Goal: Transaction & Acquisition: Purchase product/service

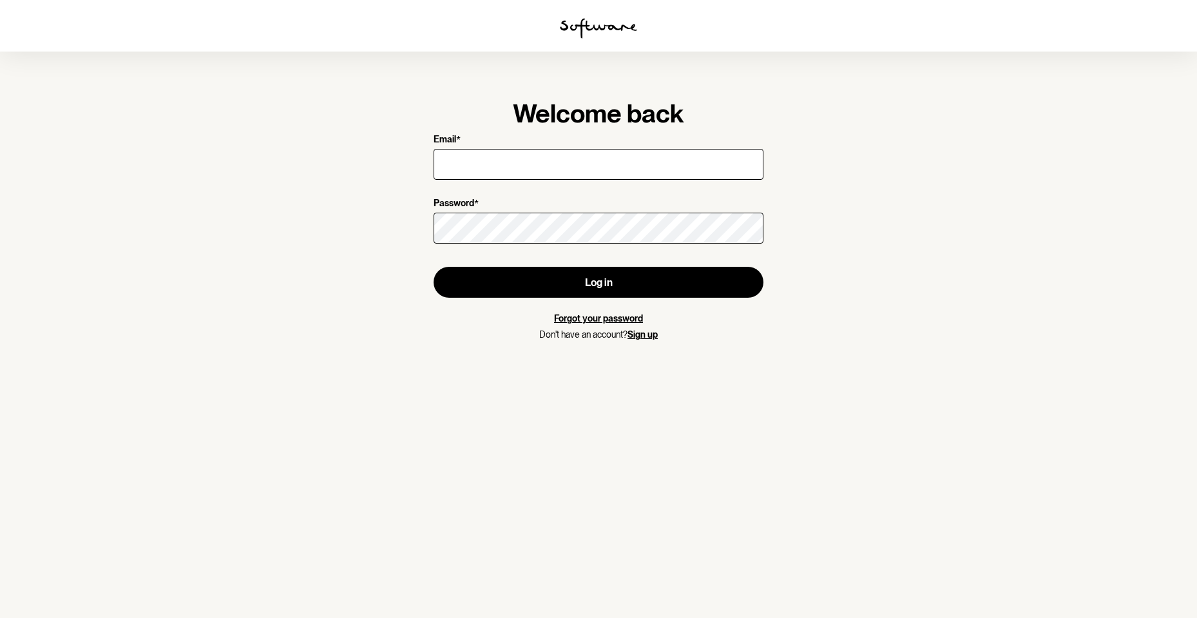
click at [452, 162] on input "Email *" at bounding box center [599, 164] width 330 height 31
type input "[EMAIL_ADDRESS][DOMAIN_NAME]"
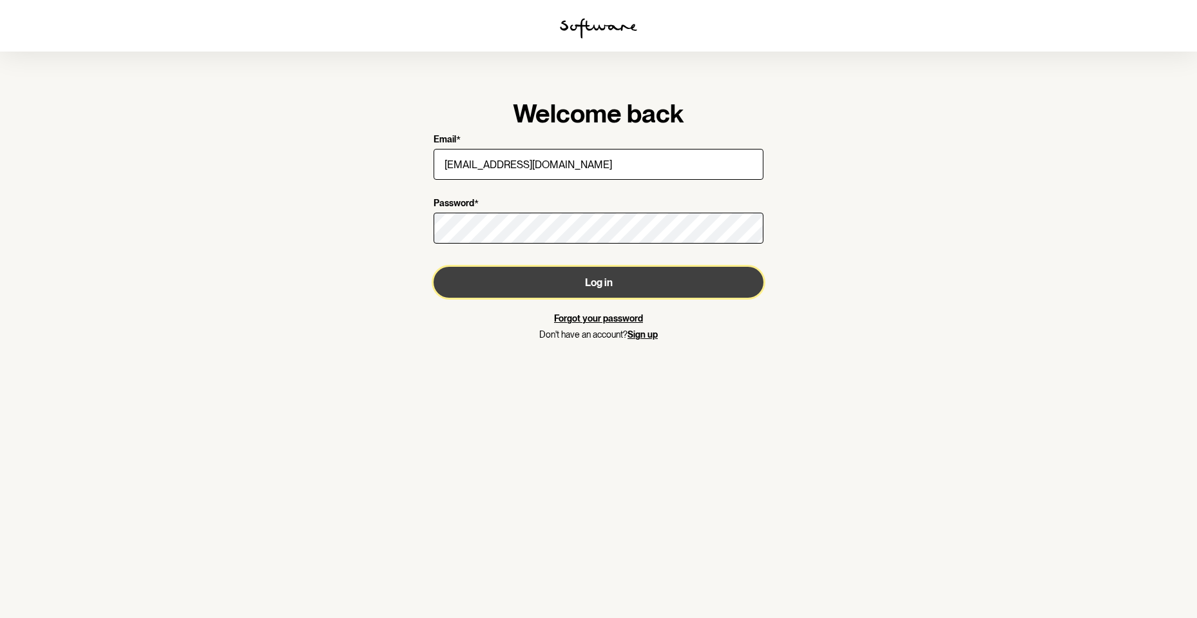
click at [608, 283] on button "Log in" at bounding box center [599, 282] width 330 height 31
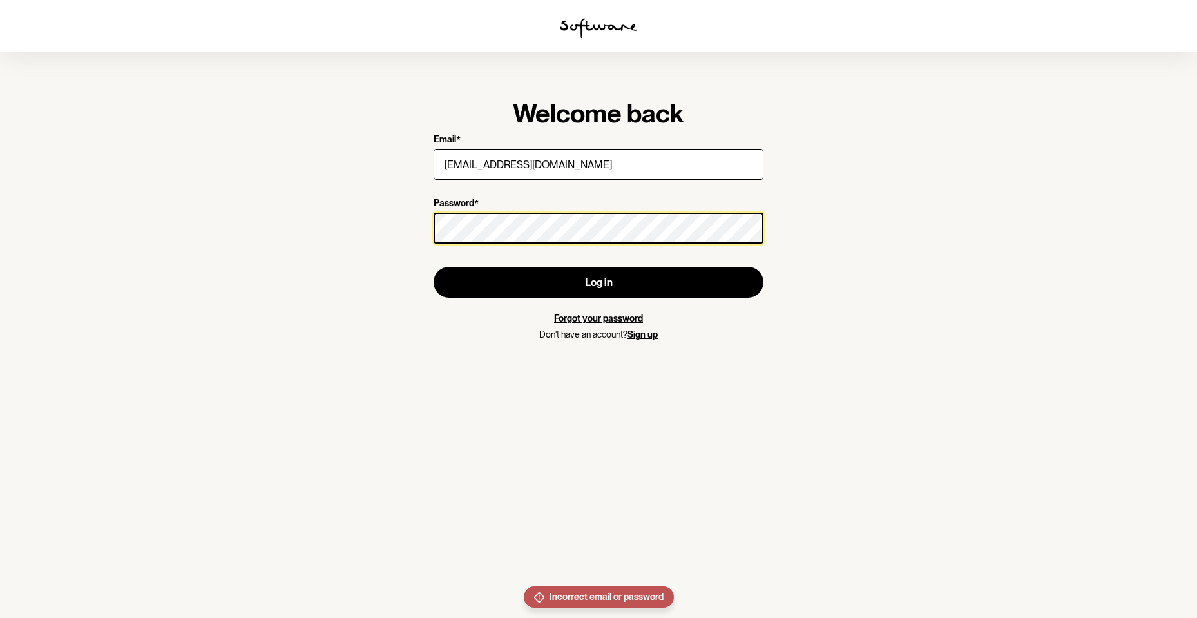
click at [378, 231] on section "Welcome back Email * [PERSON_NAME][EMAIL_ADDRESS][DOMAIN_NAME] Password * Log i…" at bounding box center [598, 309] width 1197 height 618
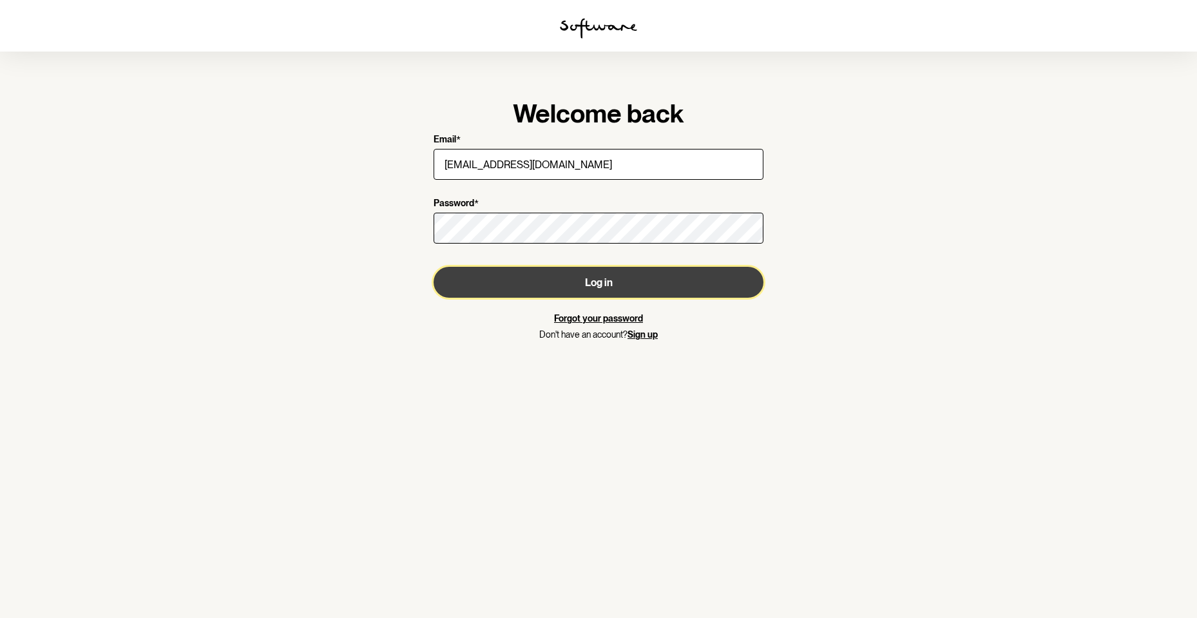
click at [605, 281] on button "Log in" at bounding box center [599, 282] width 330 height 31
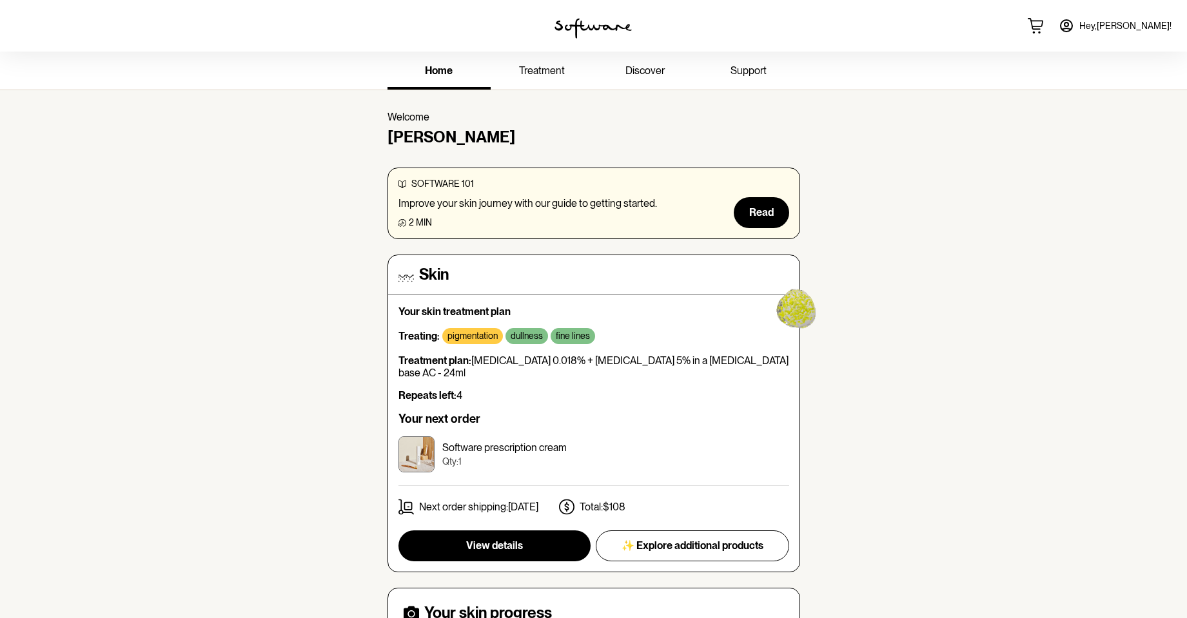
click at [542, 66] on span "treatment" at bounding box center [542, 70] width 46 height 12
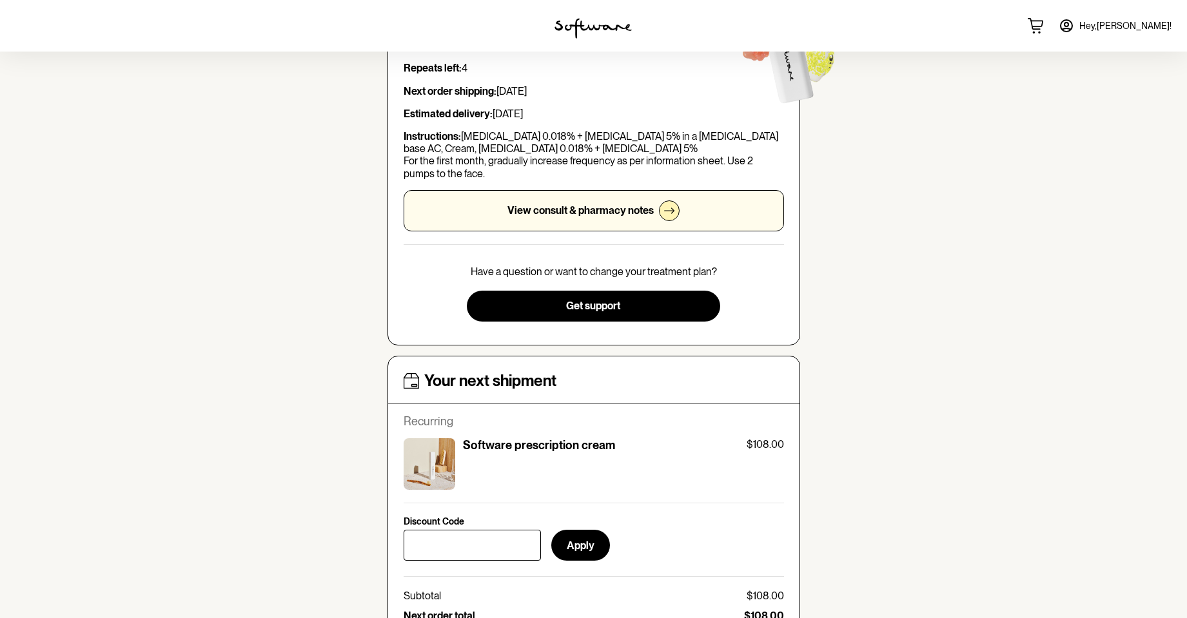
scroll to position [64, 0]
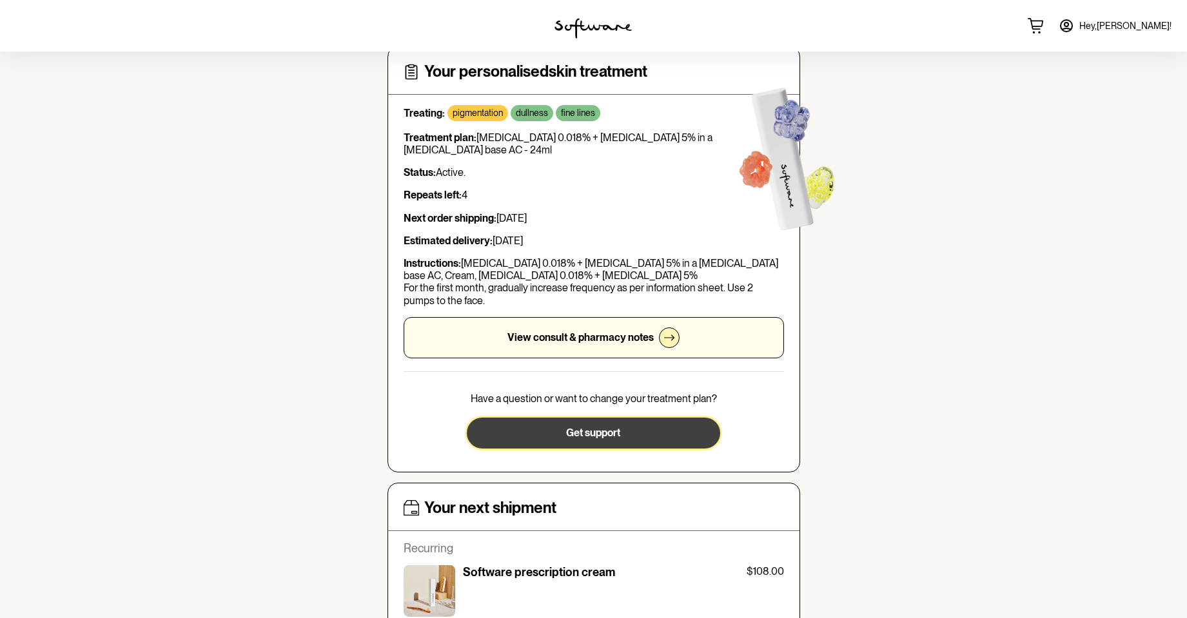
click at [601, 432] on span "Get support" at bounding box center [593, 433] width 54 height 12
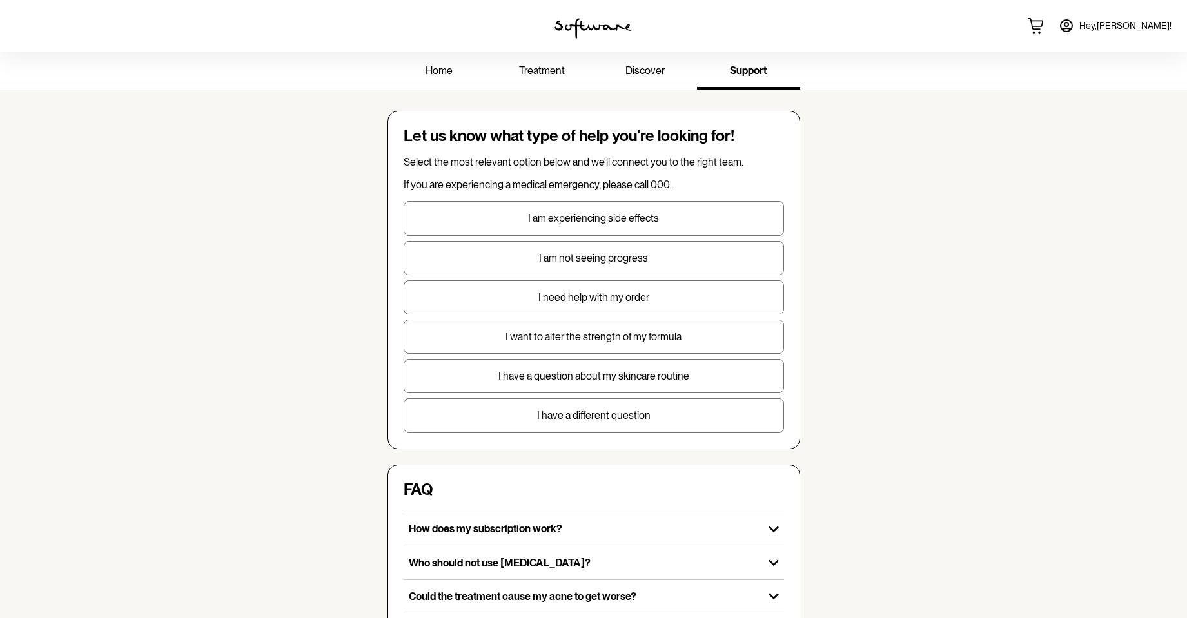
click at [576, 258] on p "I am not seeing progress" at bounding box center [593, 258] width 379 height 12
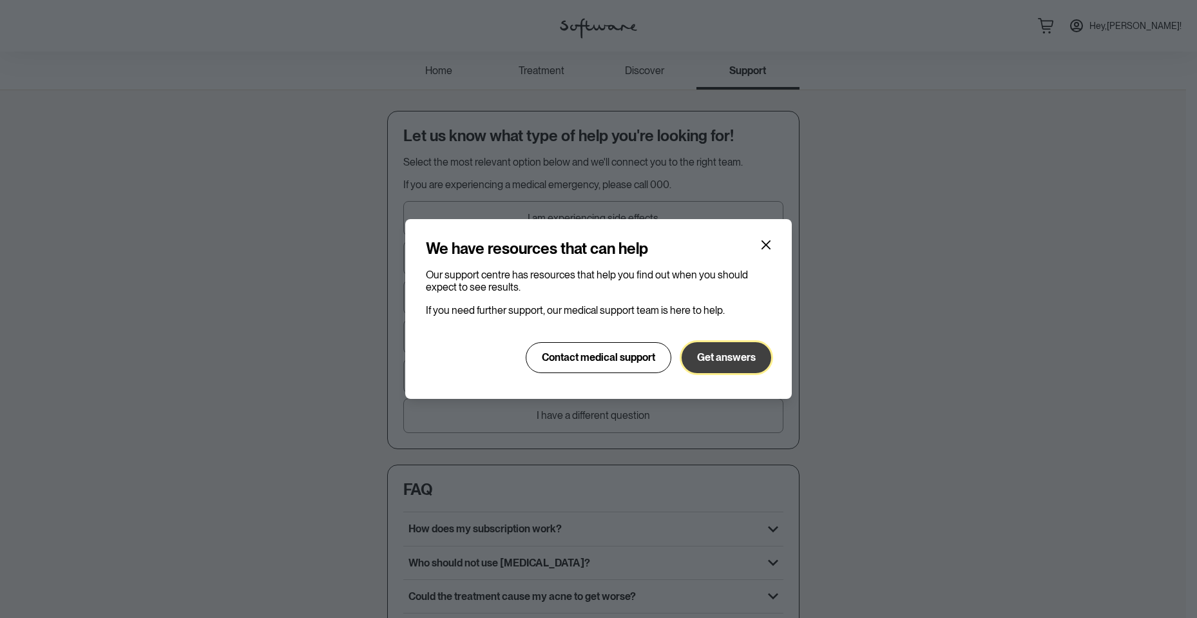
click at [736, 363] on span "Get answers" at bounding box center [726, 357] width 59 height 12
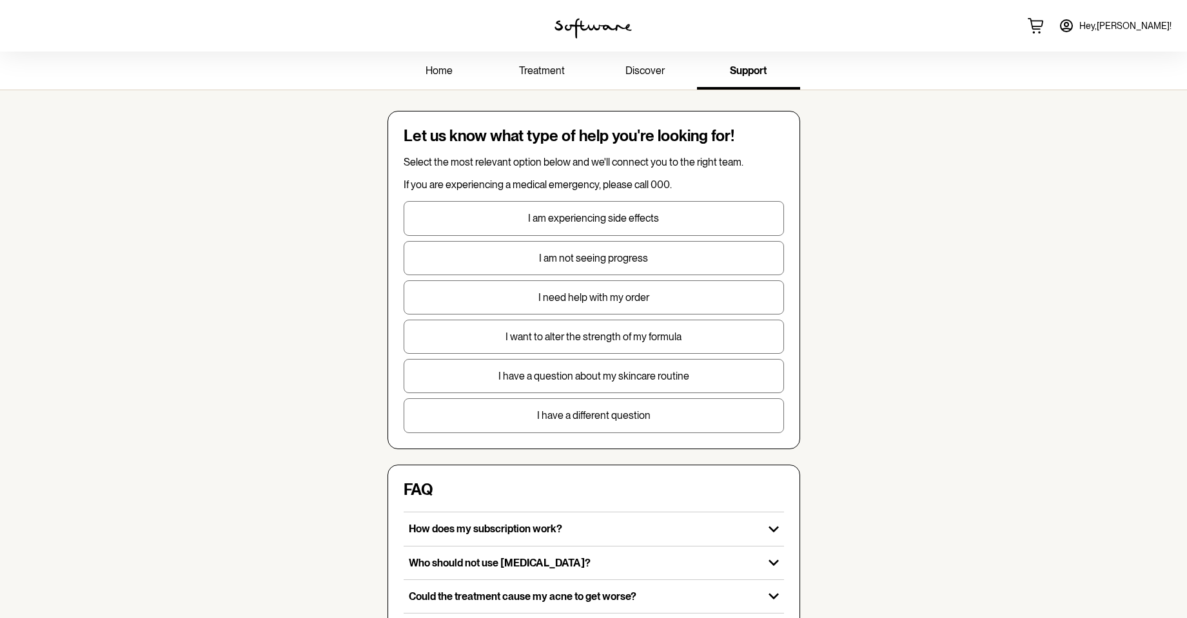
click at [533, 70] on span "treatment" at bounding box center [542, 70] width 46 height 12
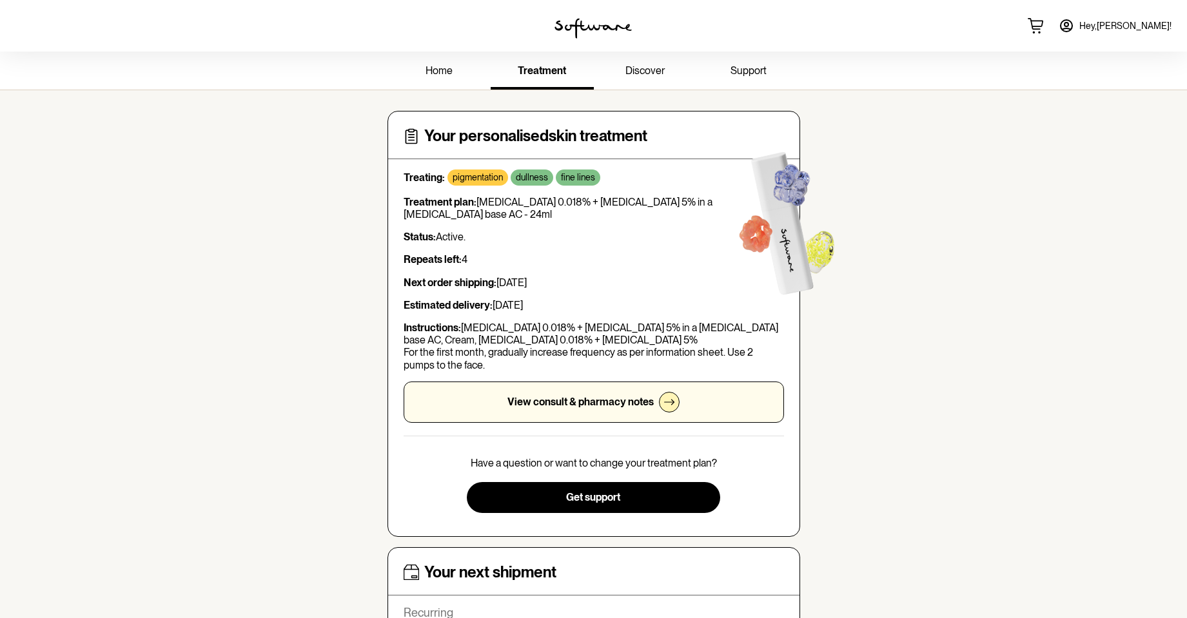
click at [522, 178] on p "dullness" at bounding box center [532, 177] width 32 height 11
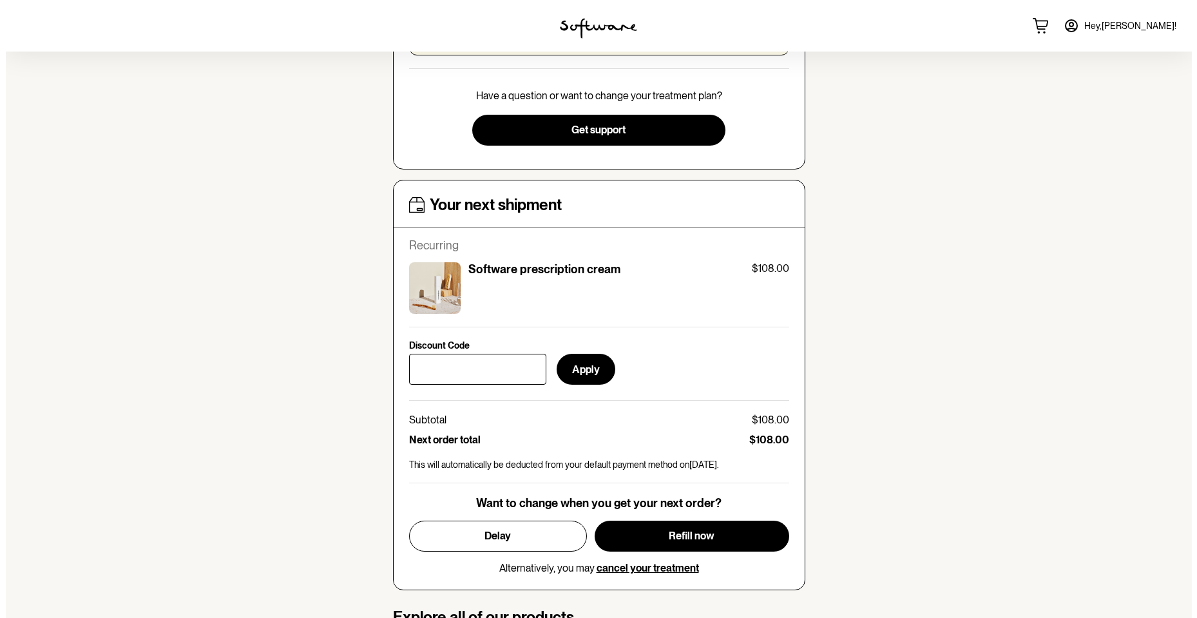
scroll to position [387, 0]
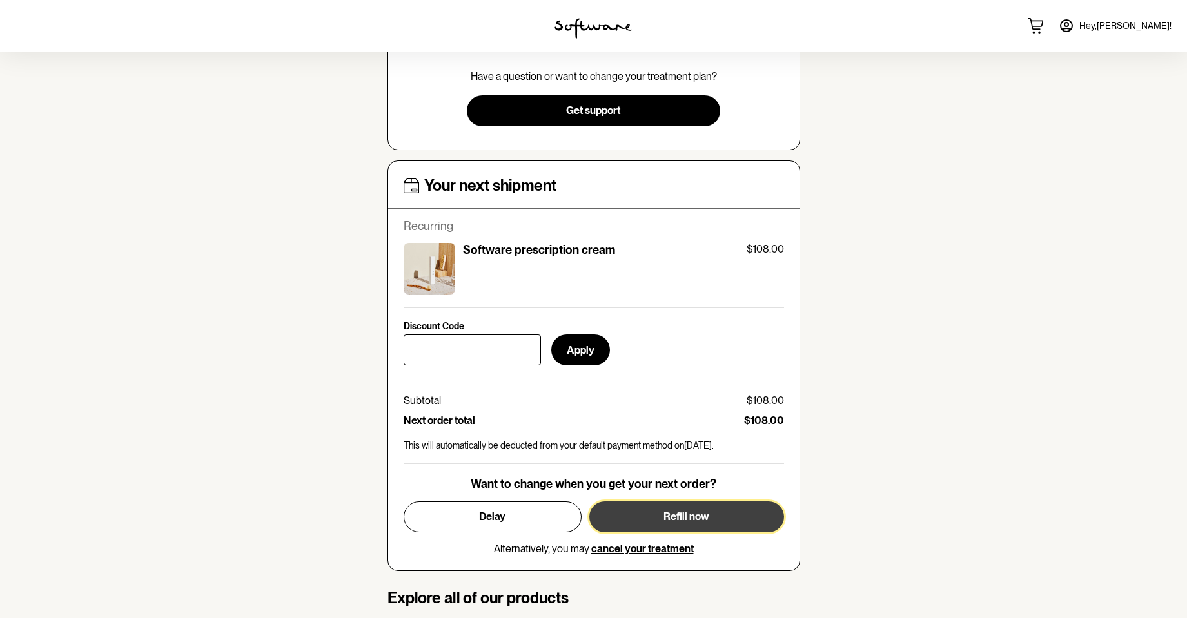
click at [688, 511] on span "Refill now" at bounding box center [686, 516] width 46 height 12
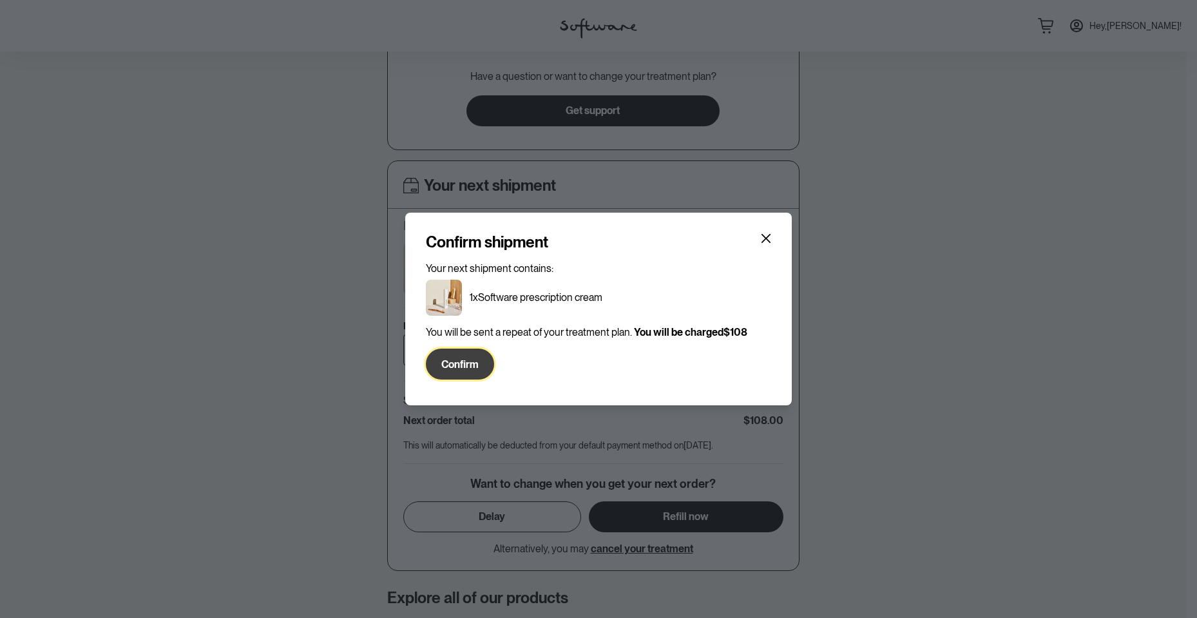
click at [458, 363] on span "Confirm" at bounding box center [459, 364] width 37 height 12
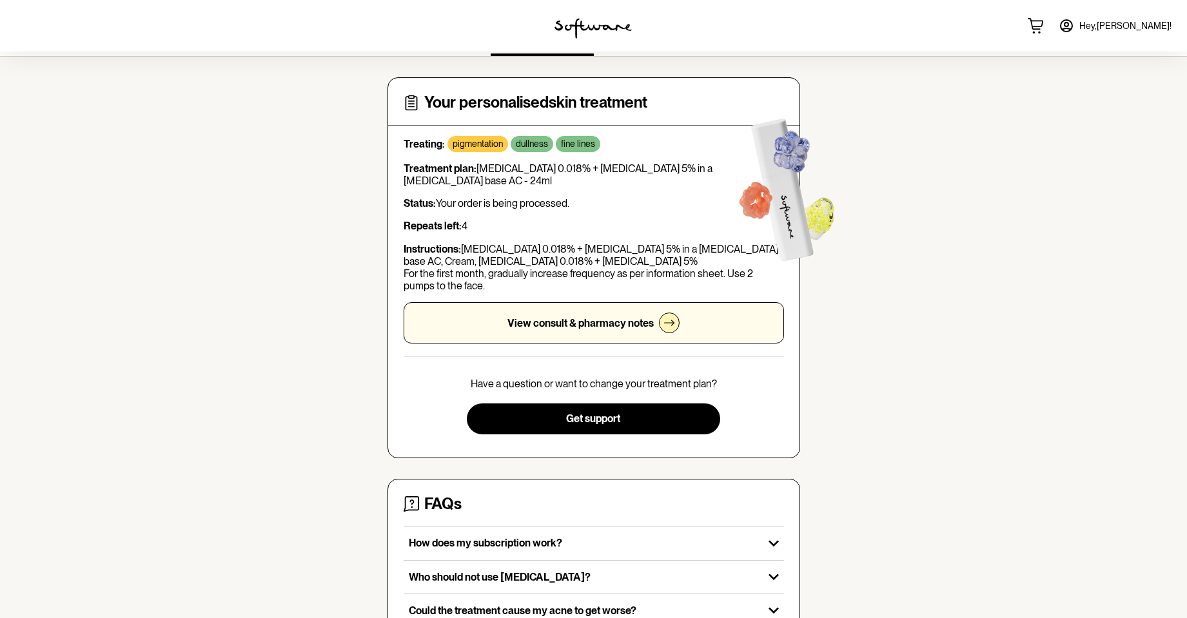
scroll to position [0, 0]
